Goal: Check status

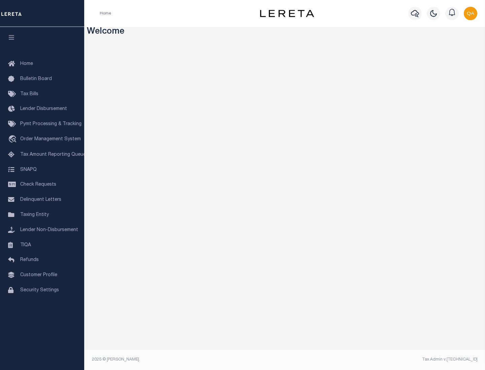
click at [42, 185] on span "Check Requests" at bounding box center [38, 185] width 36 height 5
select select "50"
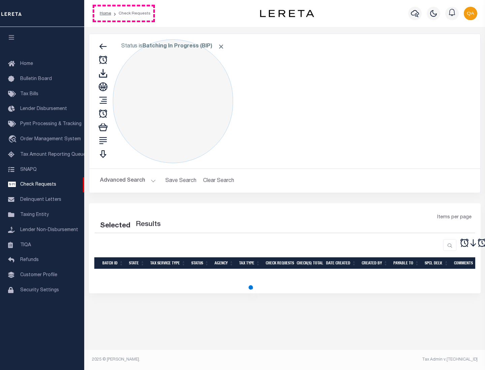
select select "50"
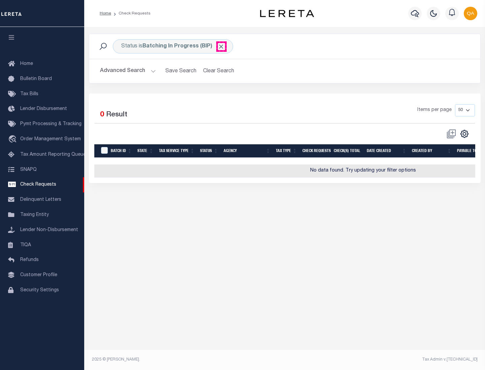
click at [221, 46] on span "Click to Remove" at bounding box center [221, 46] width 7 height 7
